Goal: Task Accomplishment & Management: Manage account settings

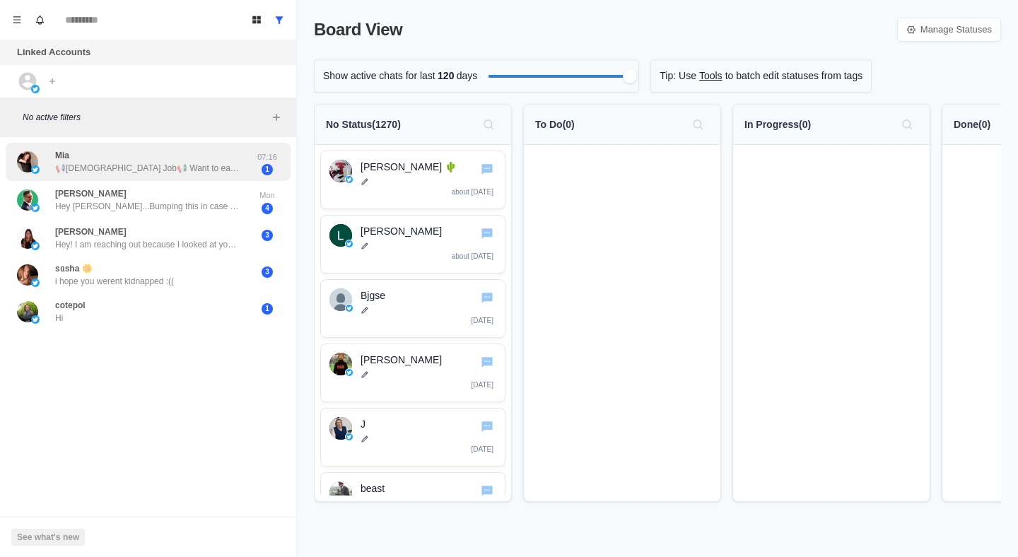
click at [197, 167] on p "📢[DEMOGRAPHIC_DATA] Job📢 Want to earn extra income in your free time? We're loo…" at bounding box center [147, 168] width 184 height 13
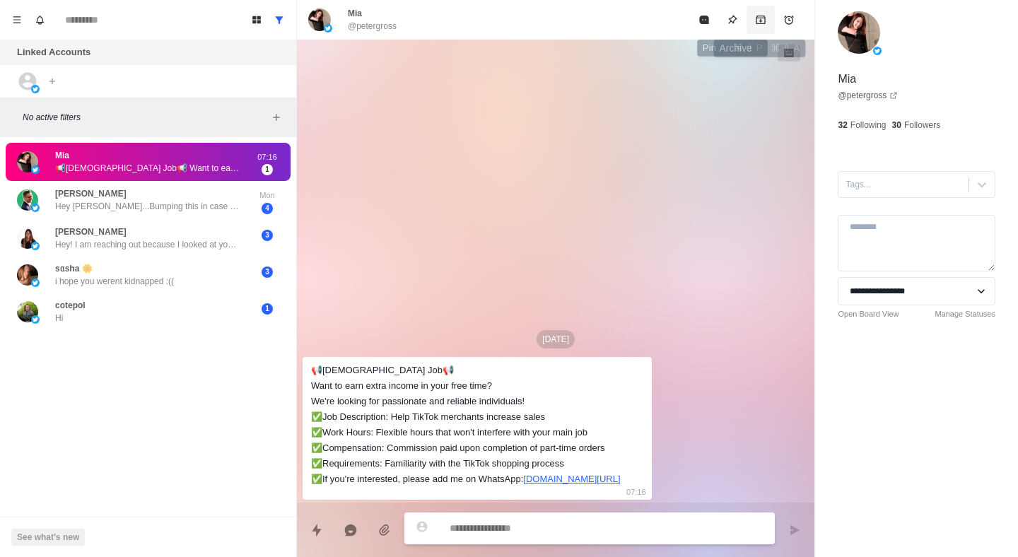
click at [754, 16] on button "Archive" at bounding box center [761, 20] width 28 height 28
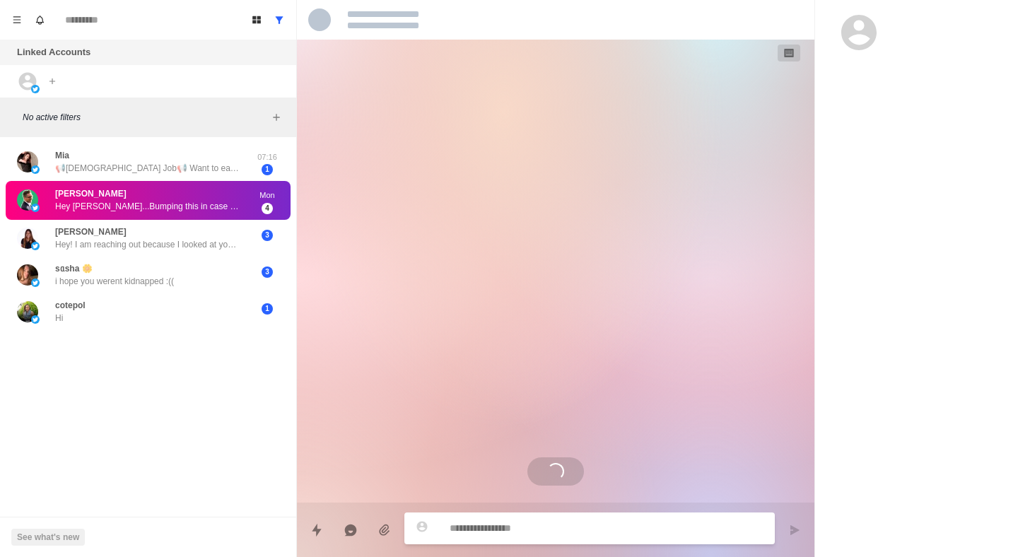
scroll to position [117, 0]
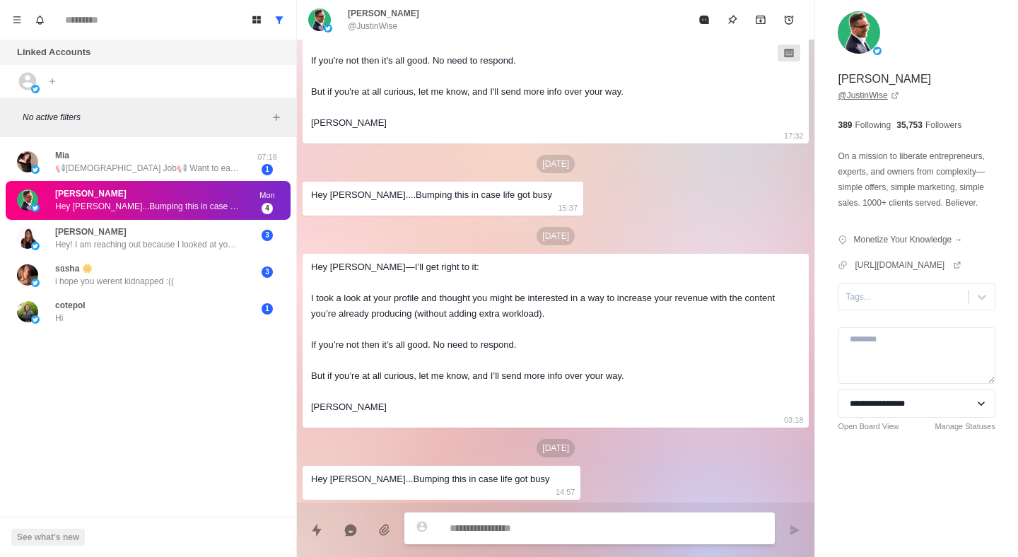
click at [870, 98] on link "@ JustinWise" at bounding box center [868, 95] width 61 height 13
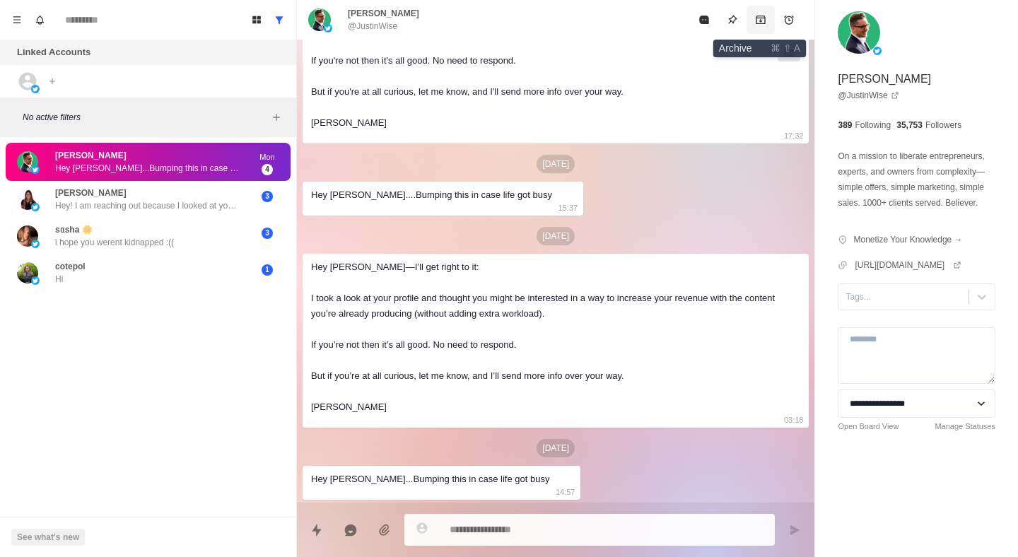
click at [763, 19] on icon "Archive" at bounding box center [760, 19] width 11 height 11
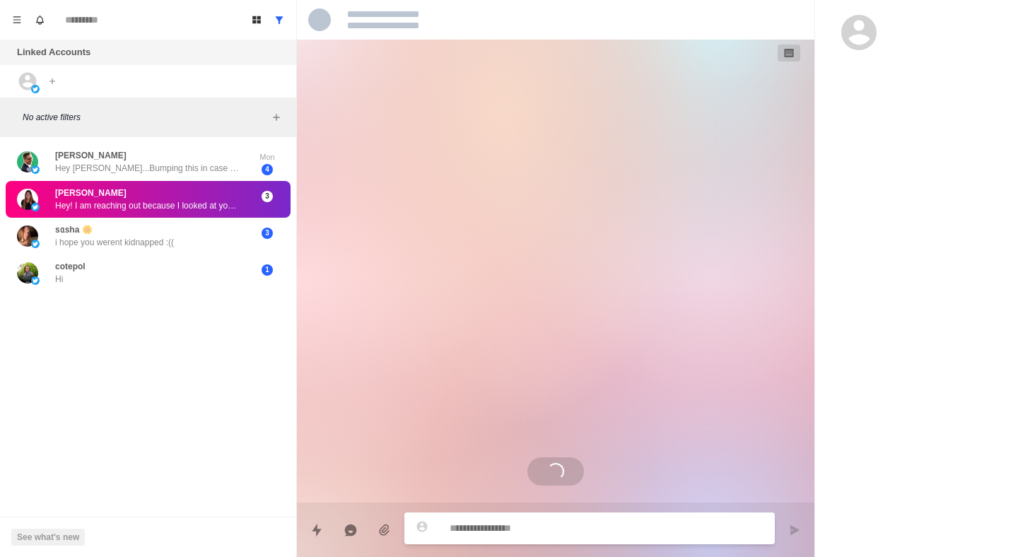
scroll to position [0, 0]
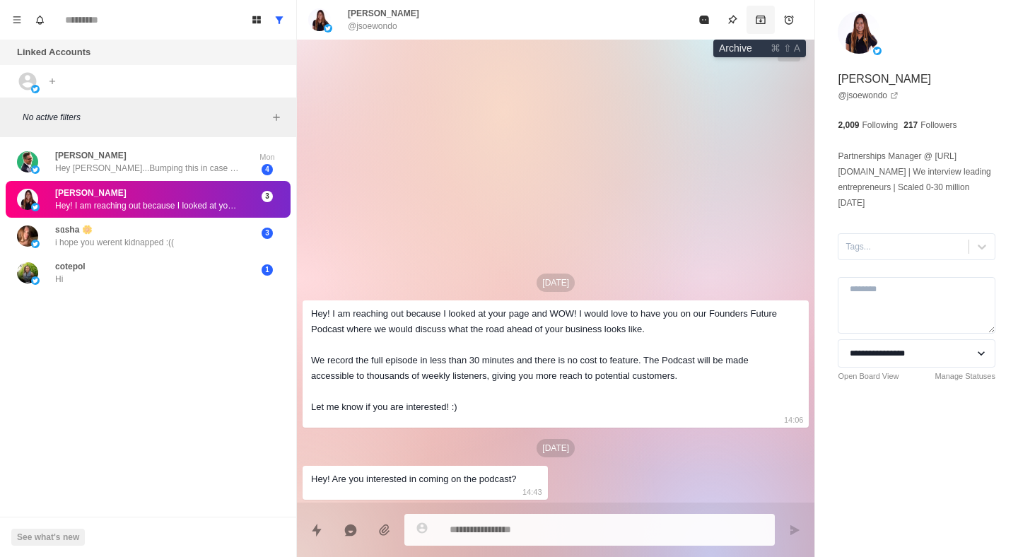
click at [765, 17] on icon "Archive" at bounding box center [761, 20] width 9 height 8
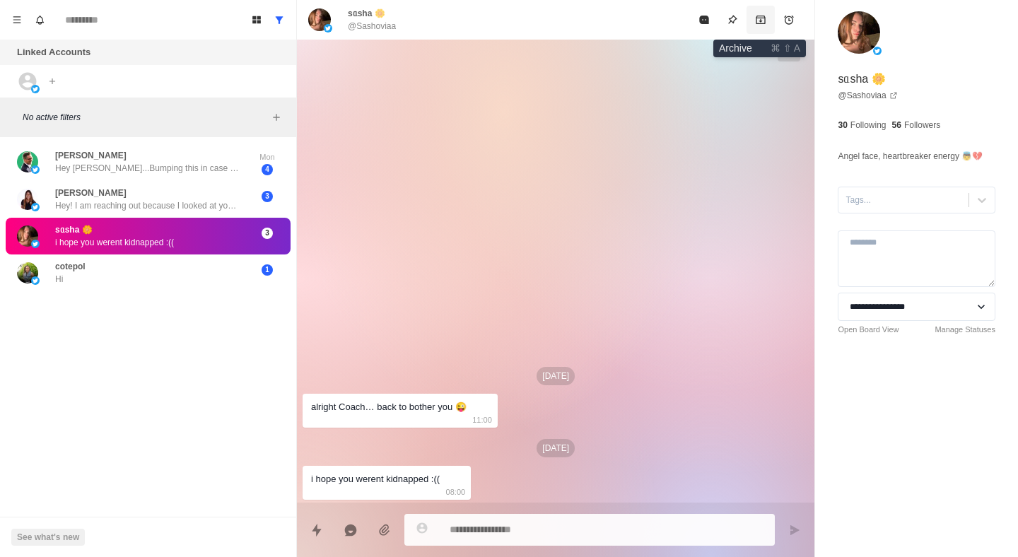
click at [765, 16] on icon "Archive" at bounding box center [761, 20] width 9 height 8
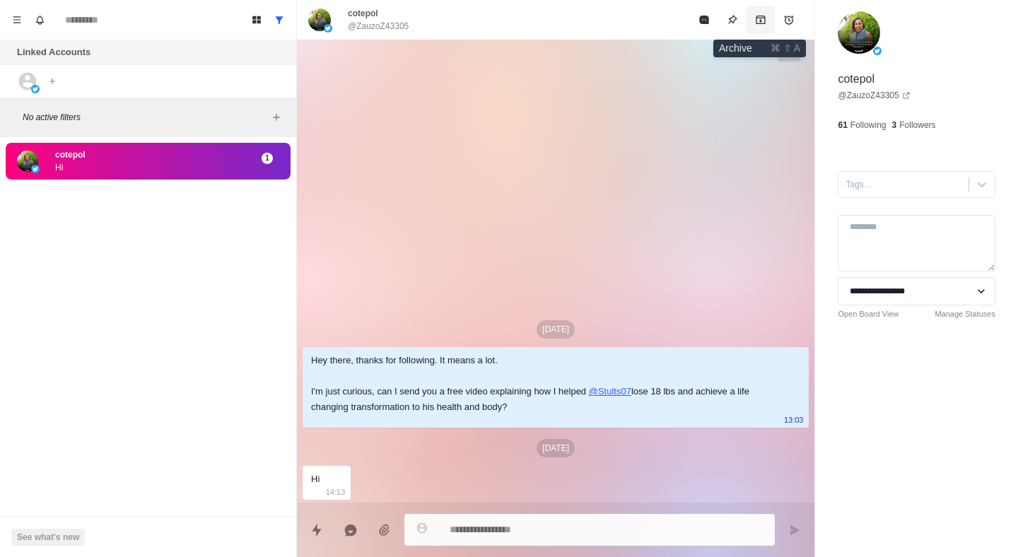
click at [765, 16] on icon "Archive" at bounding box center [760, 19] width 11 height 11
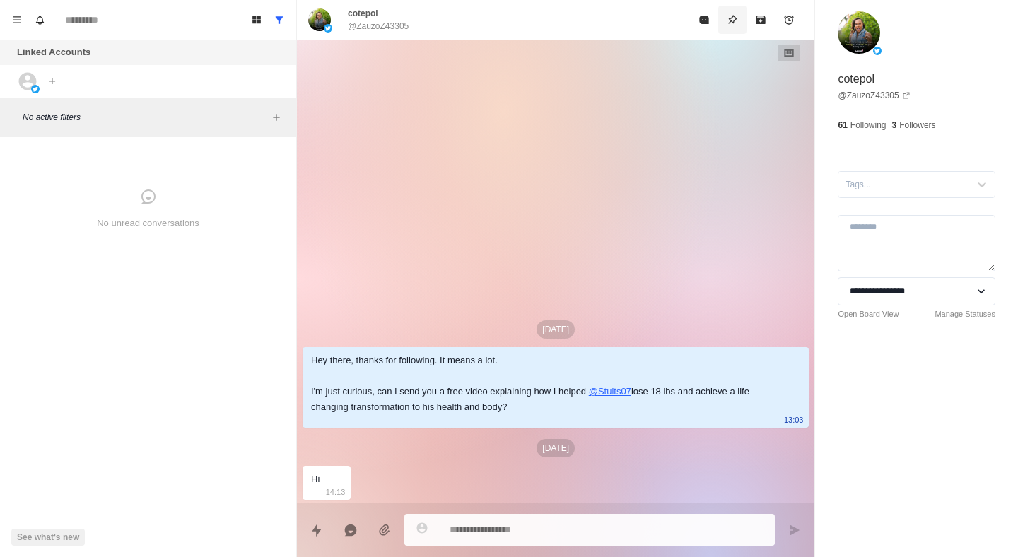
type textarea "*"
